Goal: Check status: Check status

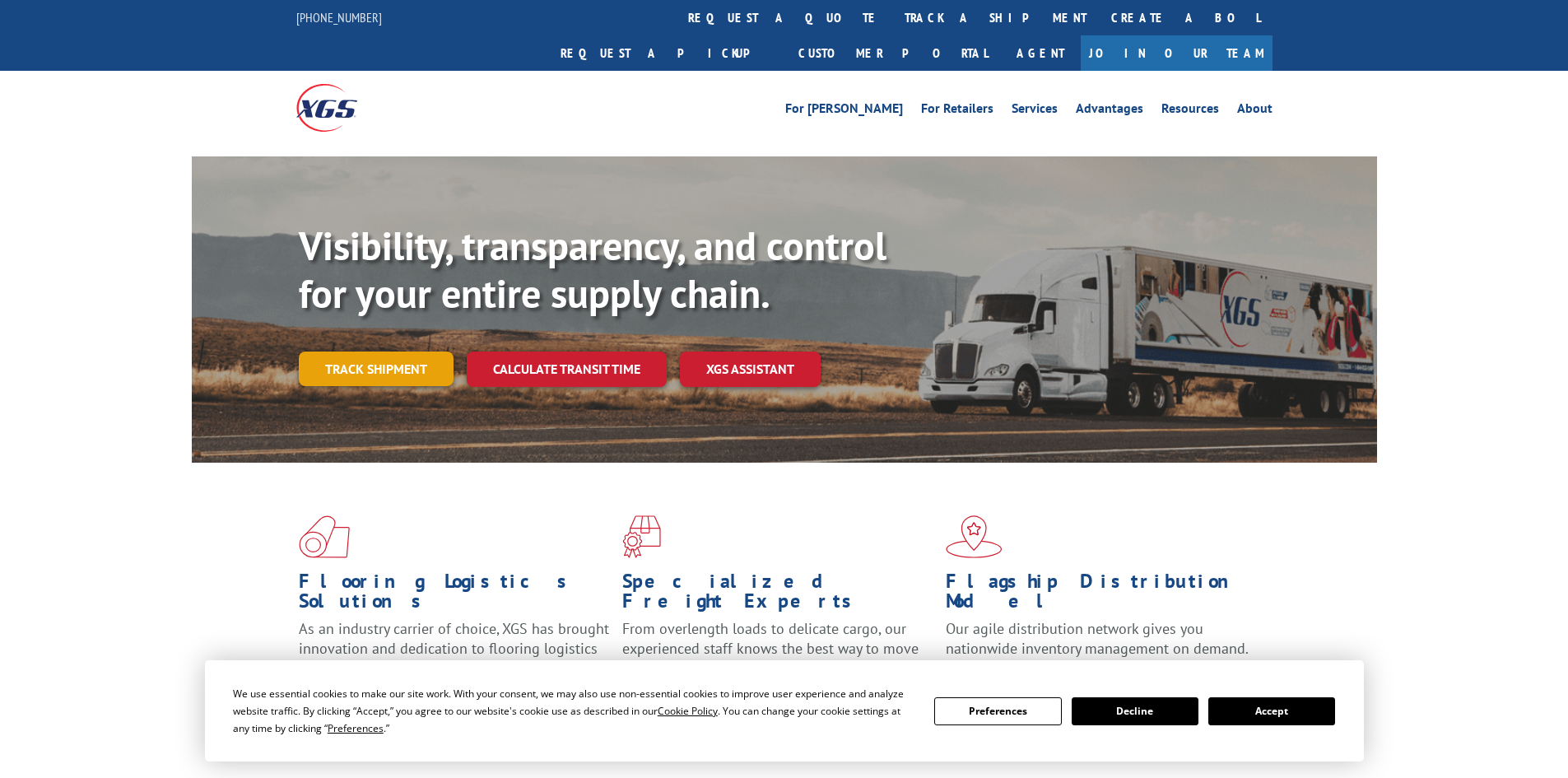
click at [364, 352] on link "Track shipment" at bounding box center [376, 369] width 155 height 34
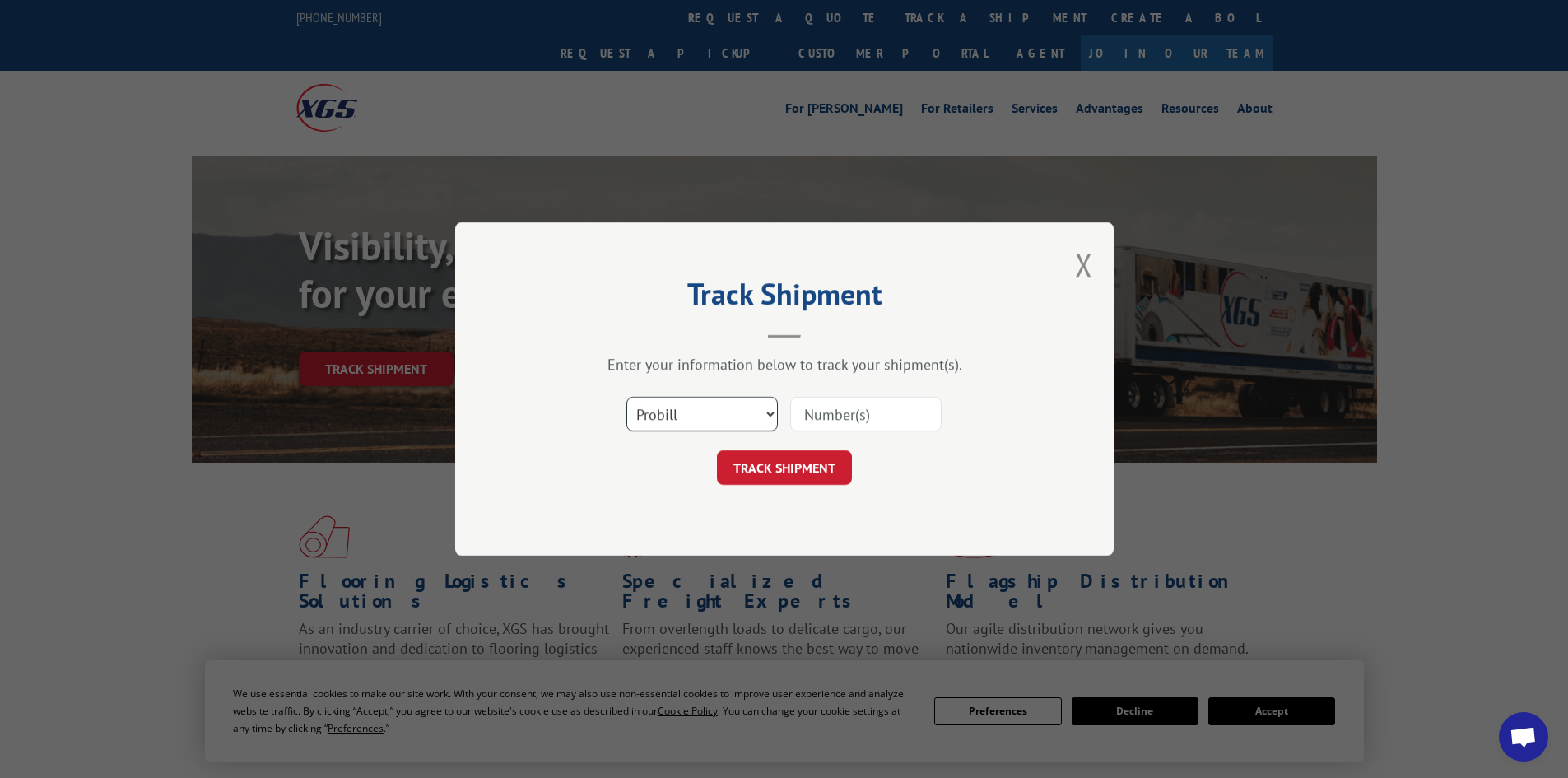
click at [772, 415] on select "Select category... Probill BOL PO" at bounding box center [701, 414] width 151 height 34
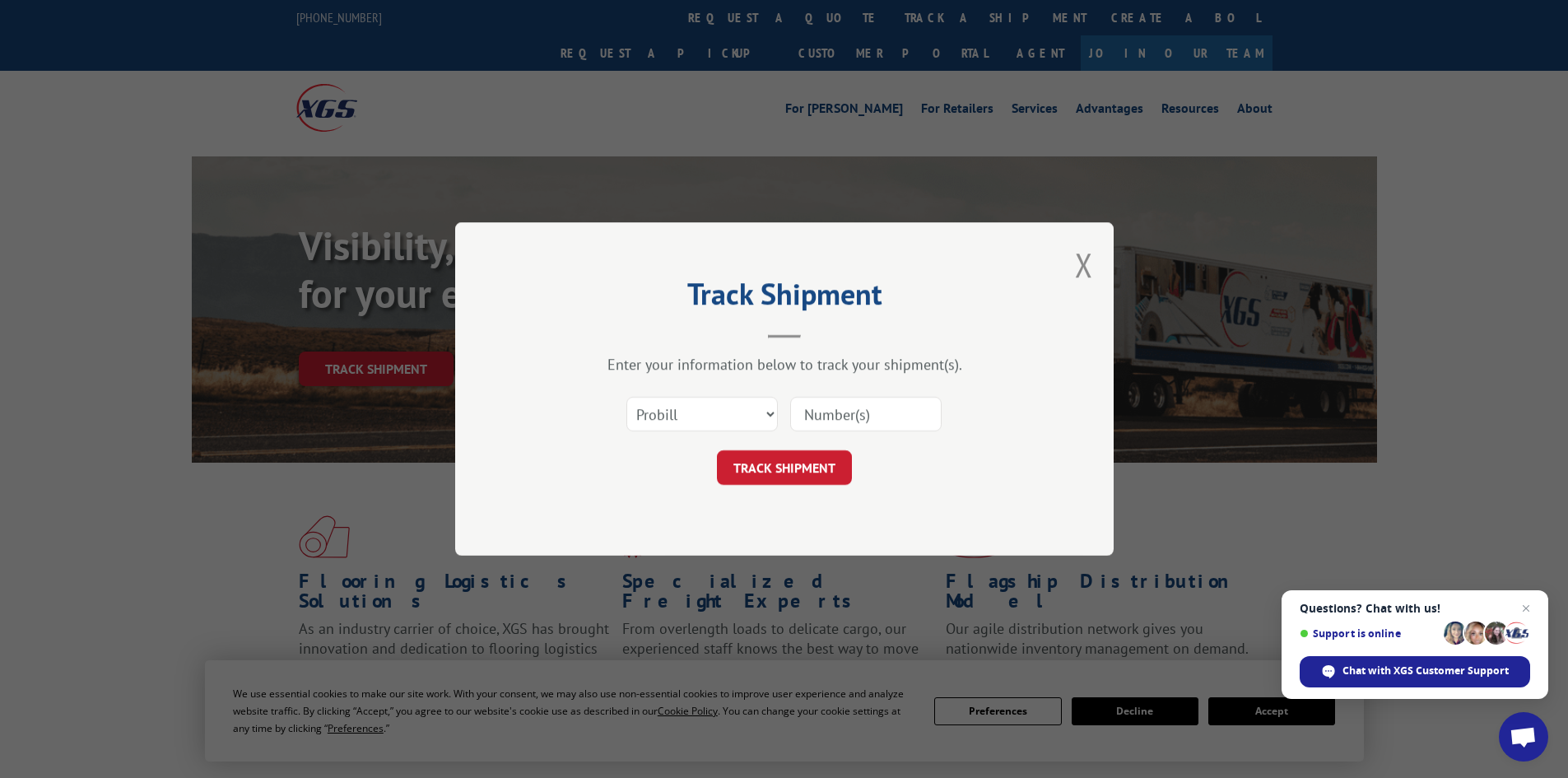
click at [832, 412] on input at bounding box center [866, 414] width 151 height 34
paste input "315890822"
type input "315890822"
click at [785, 471] on button "TRACK SHIPMENT" at bounding box center [784, 467] width 135 height 34
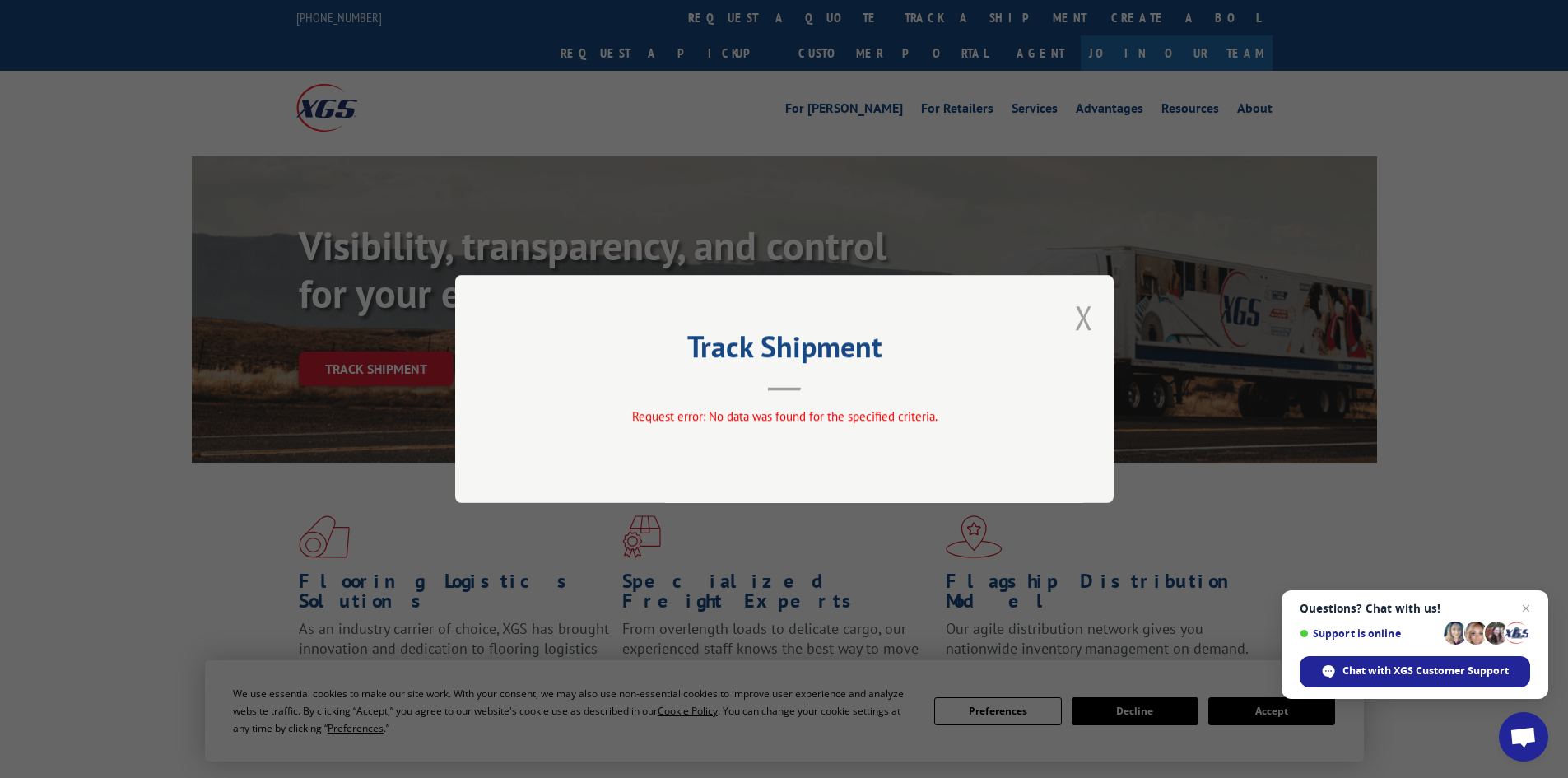
click at [1085, 314] on button "Close modal" at bounding box center [1084, 317] width 18 height 44
